Goal: Information Seeking & Learning: Find specific fact

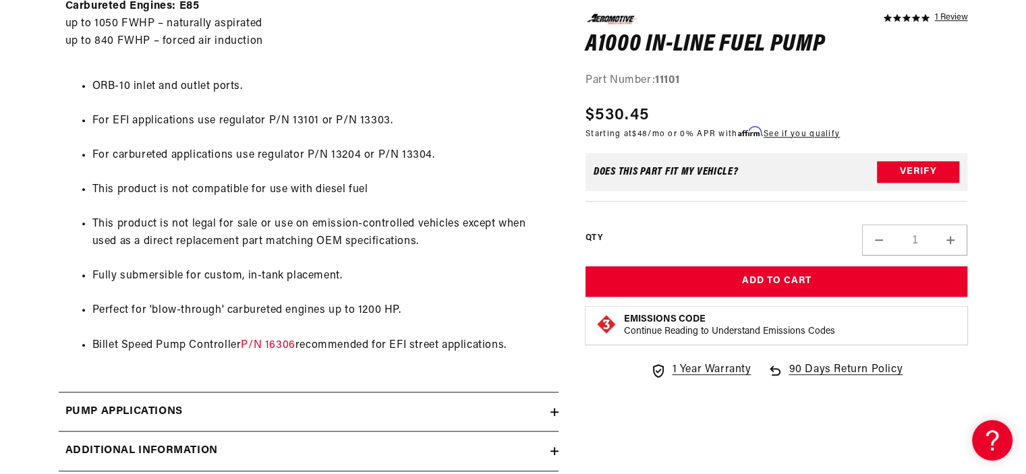
scroll to position [1079, 0]
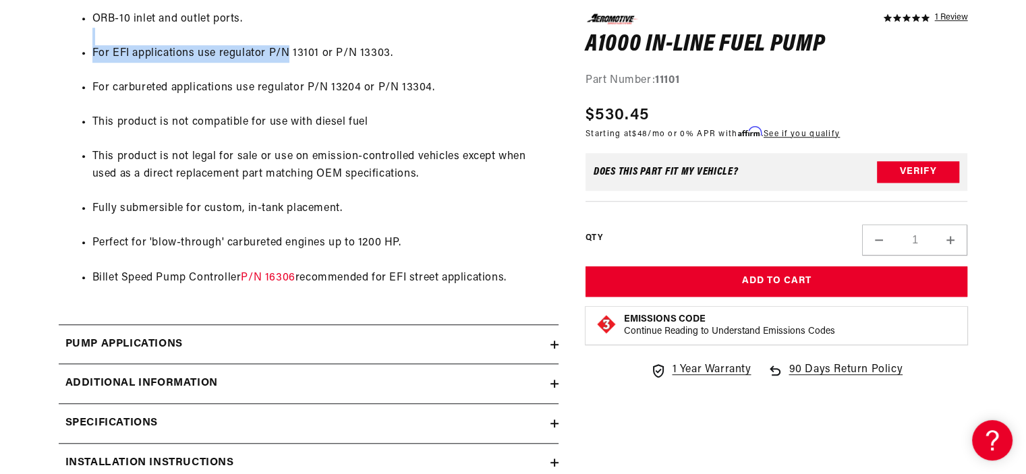
drag, startPoint x: 317, startPoint y: 45, endPoint x: 289, endPoint y: 51, distance: 28.8
click at [286, 51] on ul "ORB-10 inlet and outlet ports. For EFI applications use regulator P/N 13101 or …" at bounding box center [308, 148] width 486 height 311
click at [289, 51] on li "For EFI applications use regulator P/N 13101 or P/N 13303." at bounding box center [321, 54] width 459 height 18
click at [397, 51] on li "For EFI applications use regulator P/N 13101 or P/N 13303." at bounding box center [321, 54] width 459 height 18
drag, startPoint x: 386, startPoint y: 51, endPoint x: 333, endPoint y: 52, distance: 52.6
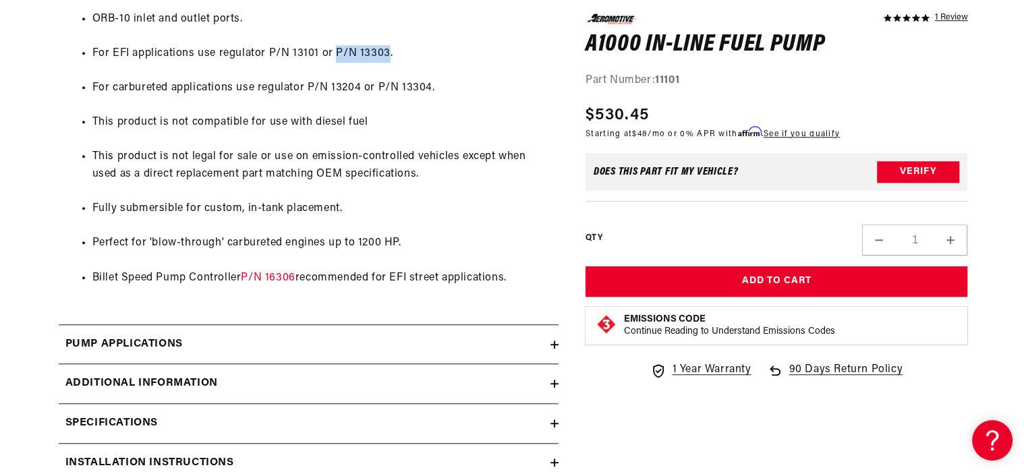
click at [333, 52] on li "For EFI applications use regulator P/N 13101 or P/N 13303." at bounding box center [321, 54] width 459 height 18
copy li "P/N 13303"
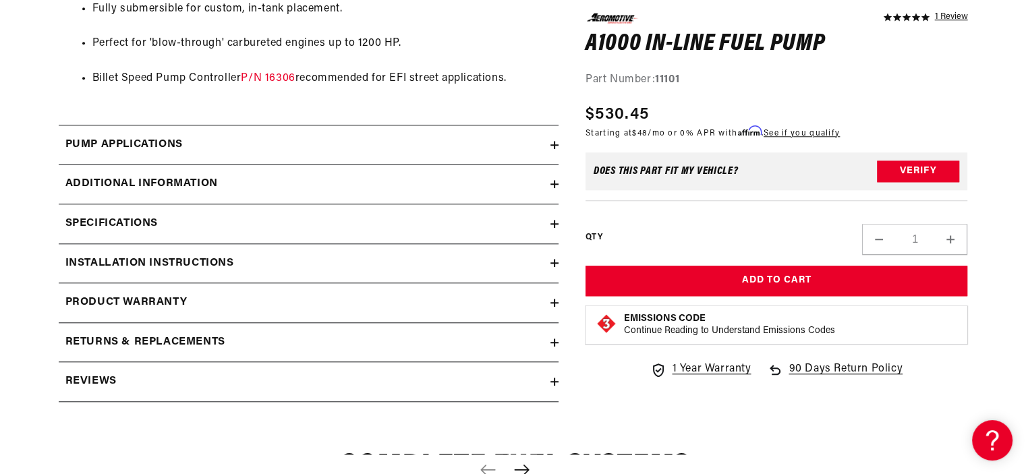
scroll to position [1281, 0]
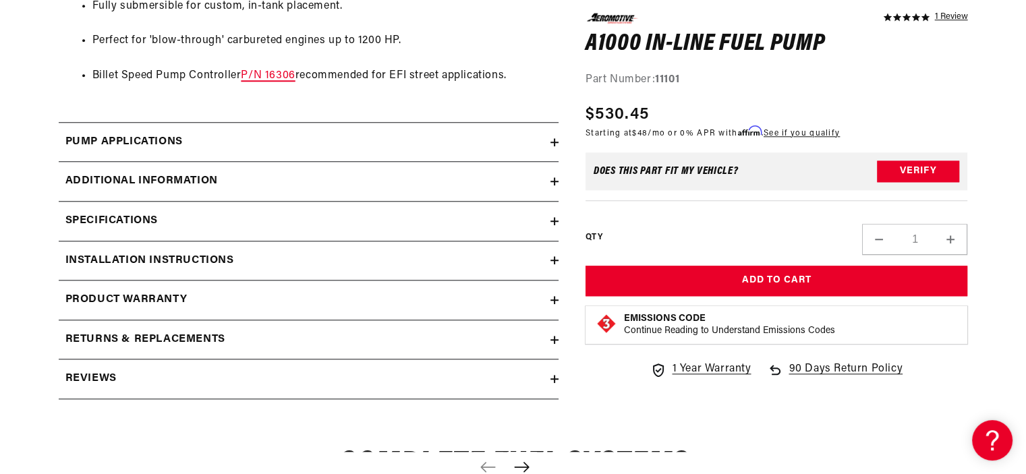
click at [279, 78] on link "P/N 16306" at bounding box center [268, 75] width 54 height 11
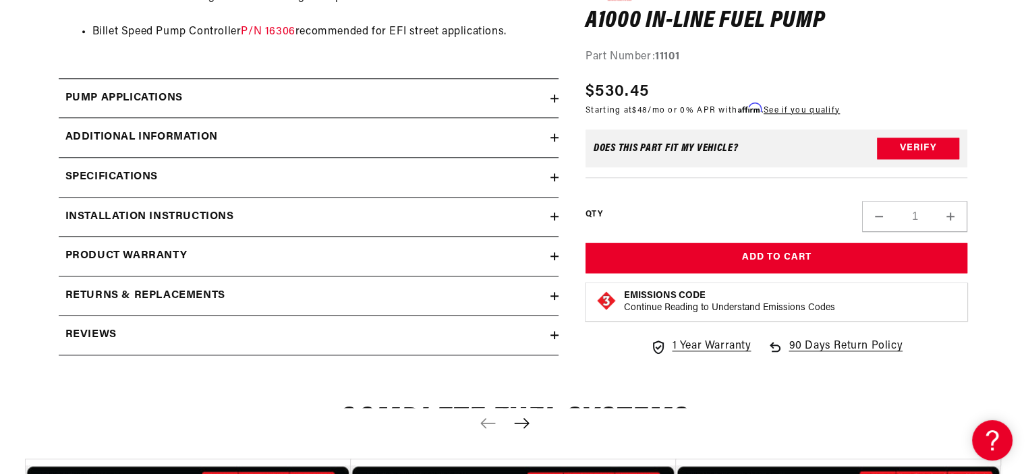
scroll to position [1349, 0]
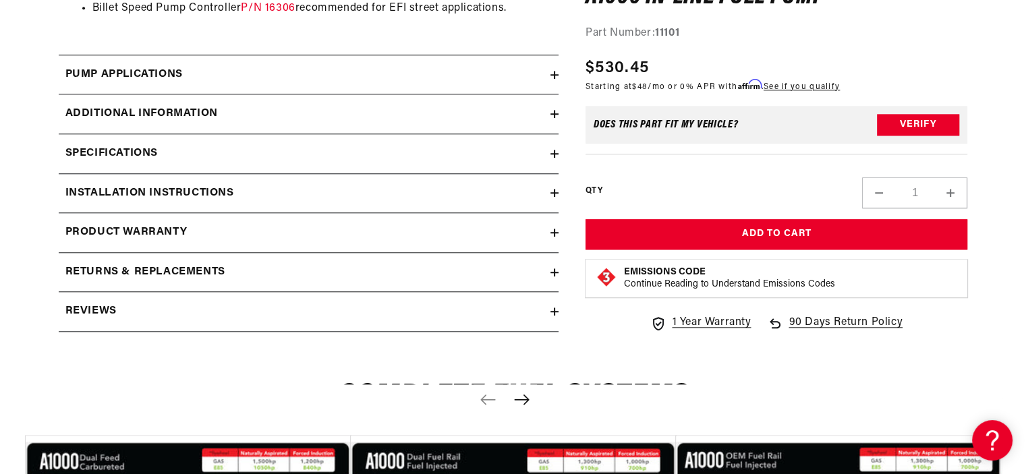
click at [362, 110] on div "Additional information" at bounding box center [305, 114] width 492 height 18
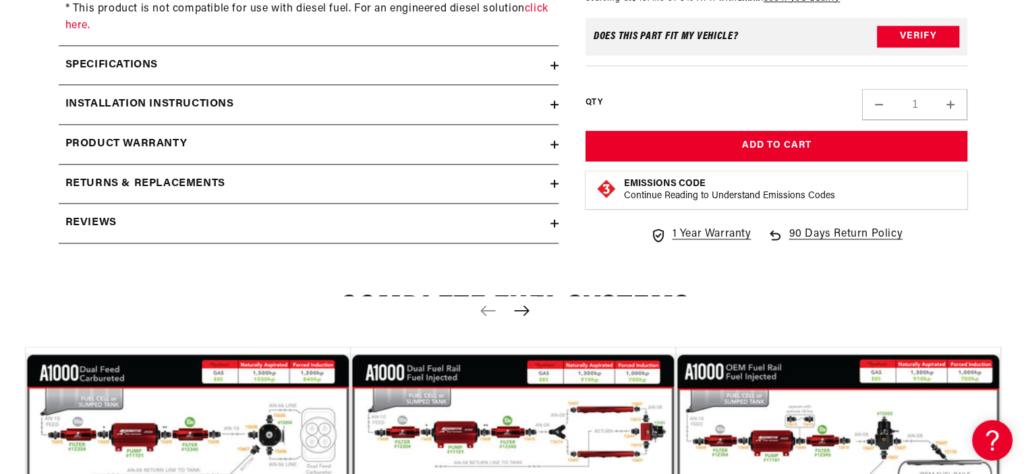
scroll to position [1821, 0]
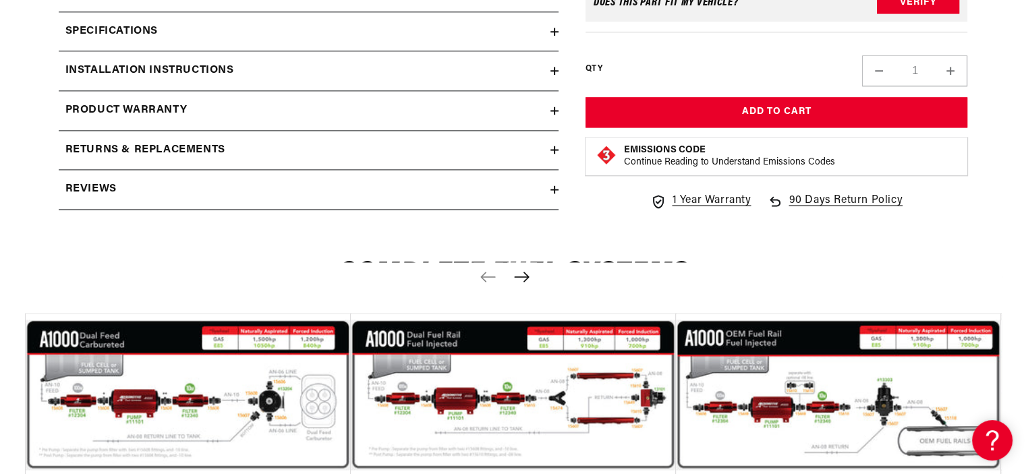
click at [297, 29] on div "Specifications" at bounding box center [305, 32] width 492 height 18
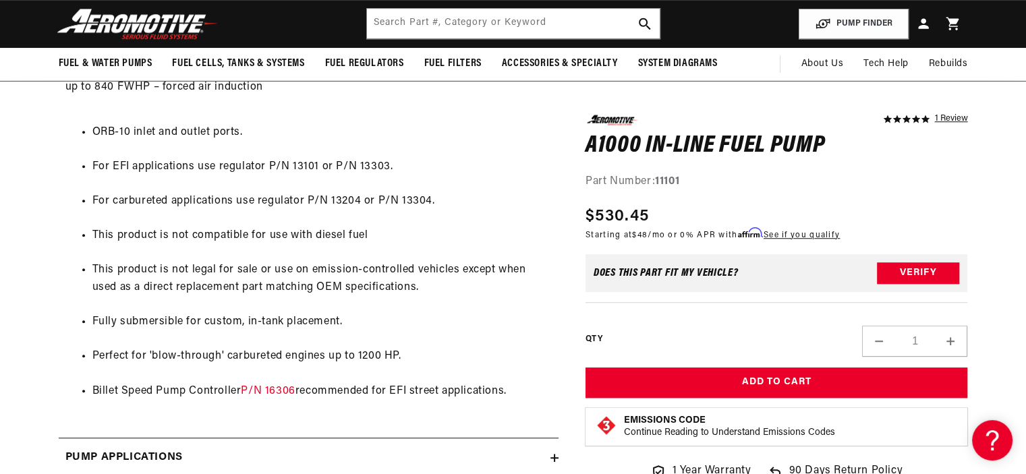
scroll to position [944, 0]
